Goal: Task Accomplishment & Management: Manage account settings

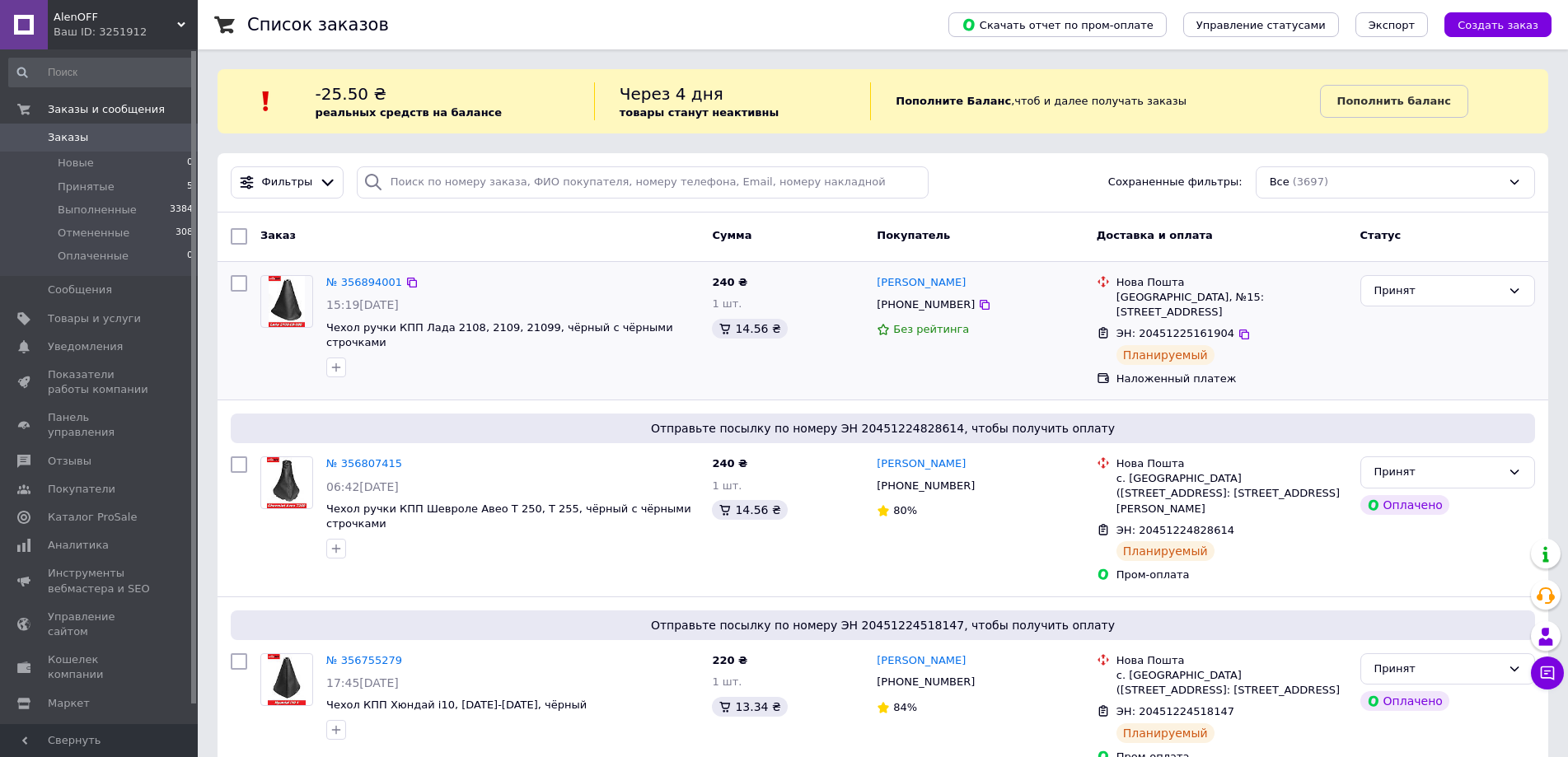
click at [287, 290] on img at bounding box center [287, 301] width 36 height 51
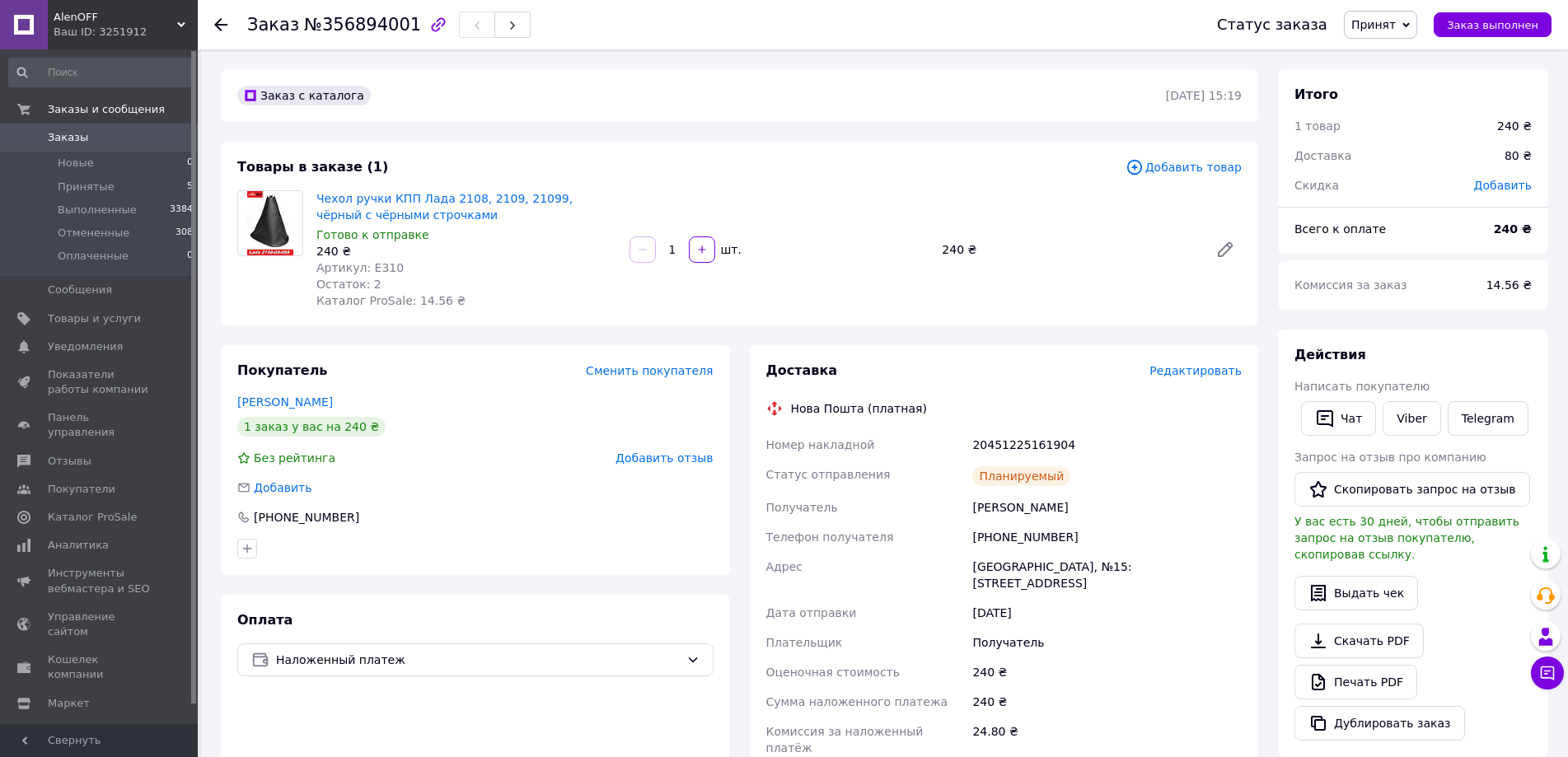
click at [75, 142] on span "Заказы" at bounding box center [67, 137] width 40 height 15
